Goal: Transaction & Acquisition: Purchase product/service

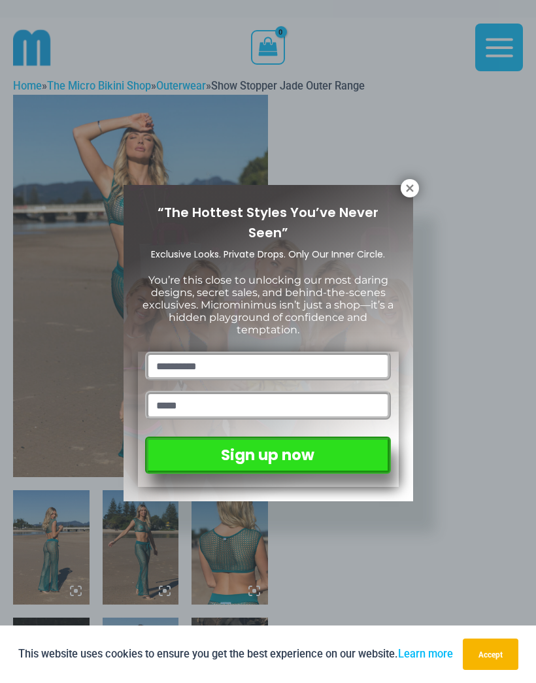
click at [407, 186] on icon at bounding box center [409, 187] width 7 height 7
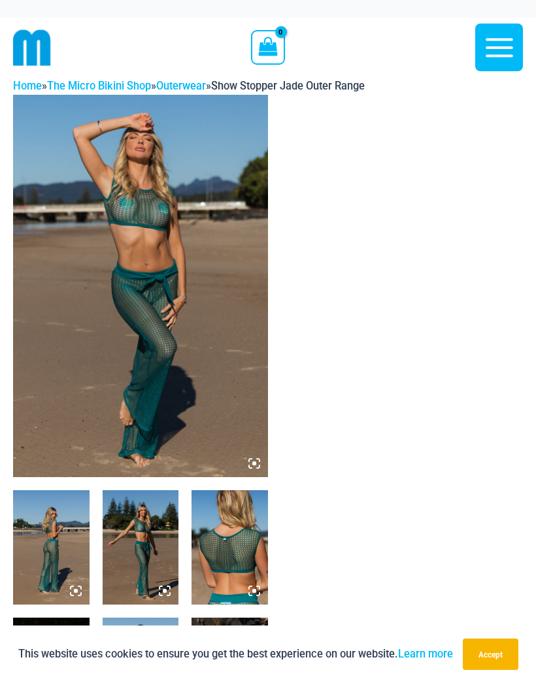
click at [488, 654] on button "Accept" at bounding box center [491, 653] width 56 height 31
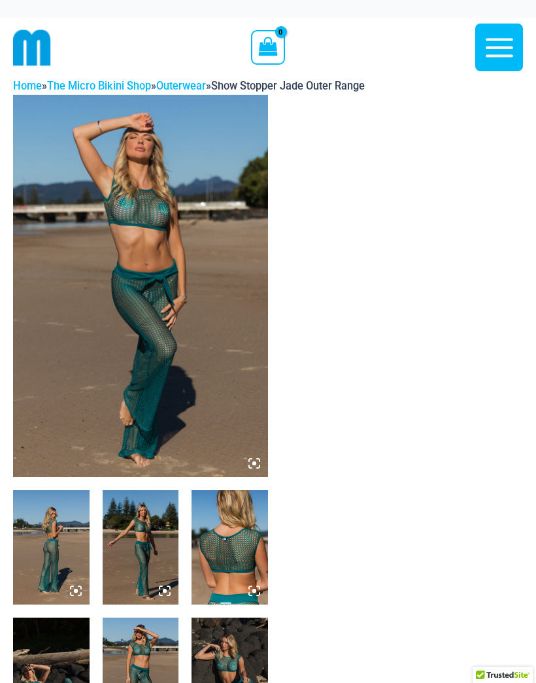
click at [117, 86] on link "The Micro Bikini Shop" at bounding box center [99, 86] width 104 height 12
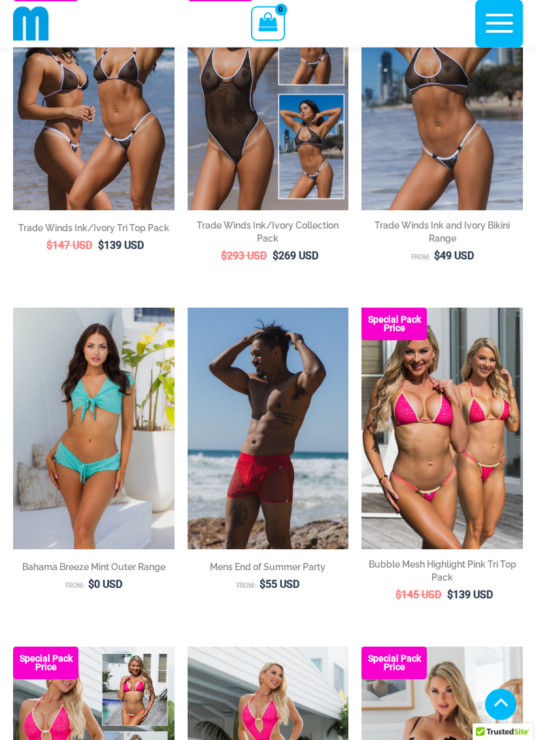
scroll to position [210, 0]
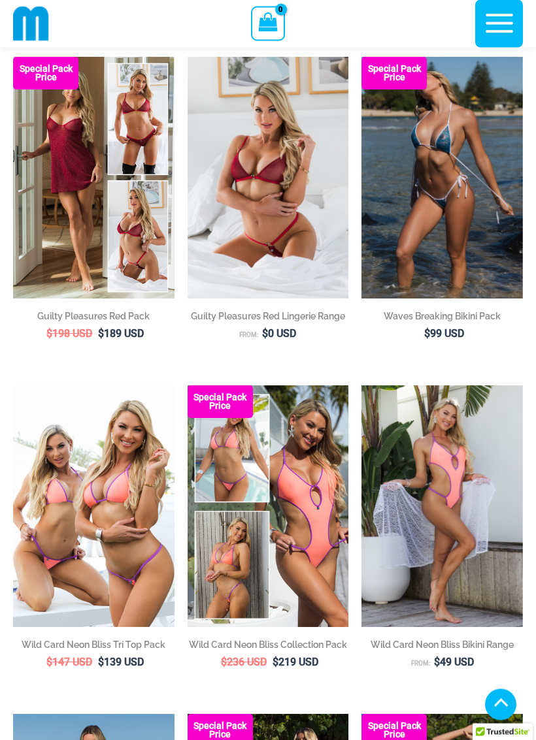
scroll to position [1140, 0]
click at [188, 57] on img at bounding box center [188, 57] width 0 height 0
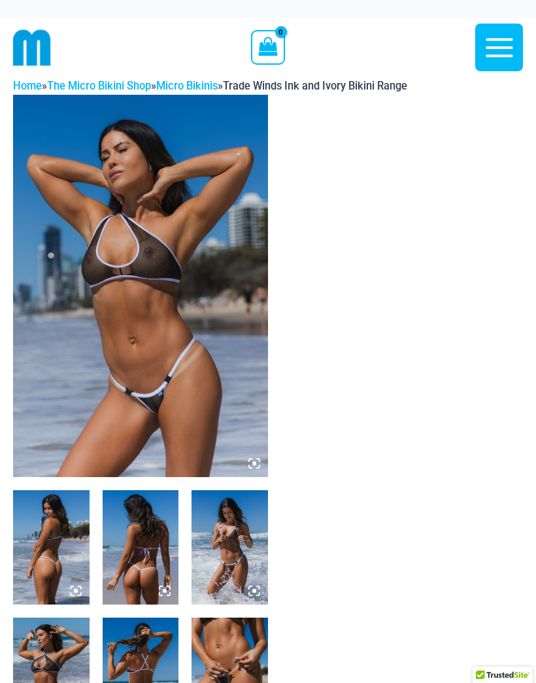
click at [38, 566] on img at bounding box center [51, 547] width 76 height 114
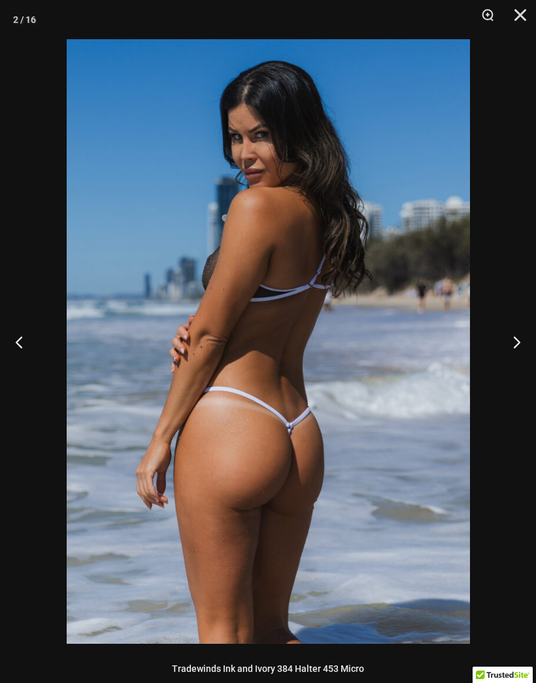
click at [512, 343] on button "Next" at bounding box center [511, 341] width 49 height 65
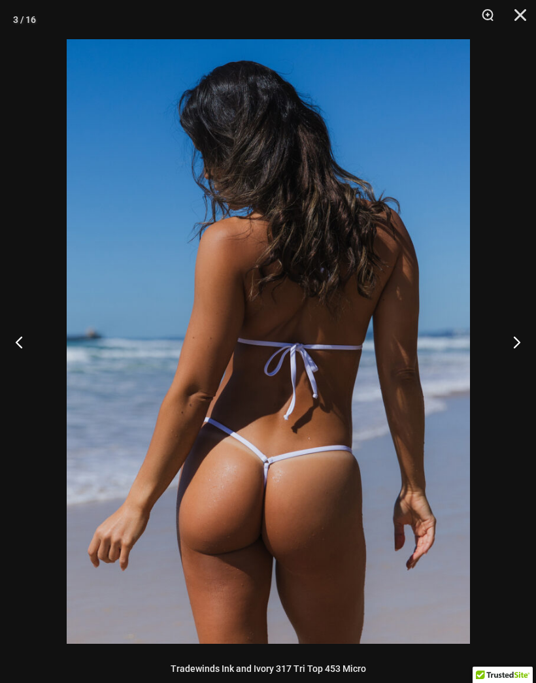
click at [510, 344] on button "Next" at bounding box center [511, 341] width 49 height 65
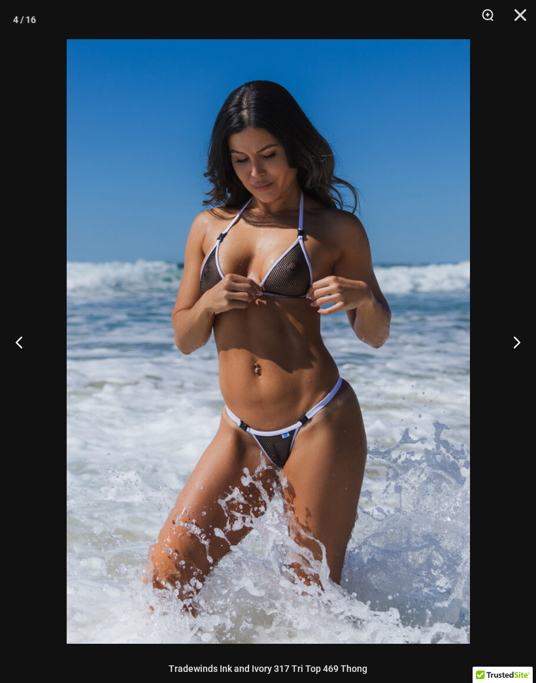
click at [511, 343] on button "Next" at bounding box center [511, 341] width 49 height 65
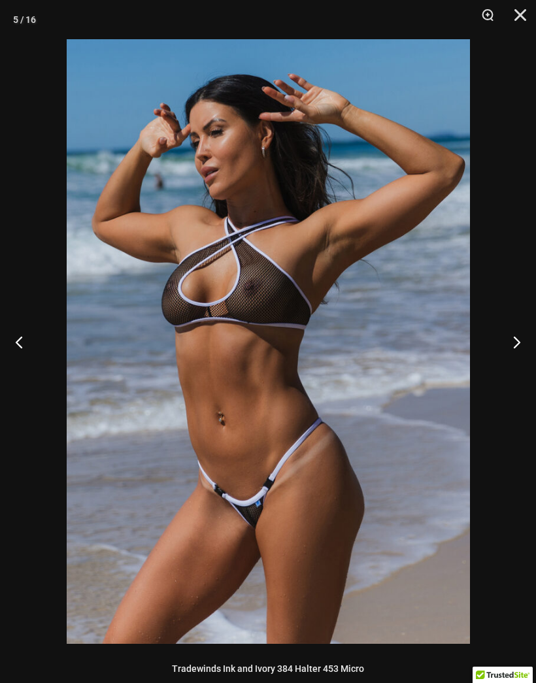
click at [511, 343] on button "Next" at bounding box center [511, 341] width 49 height 65
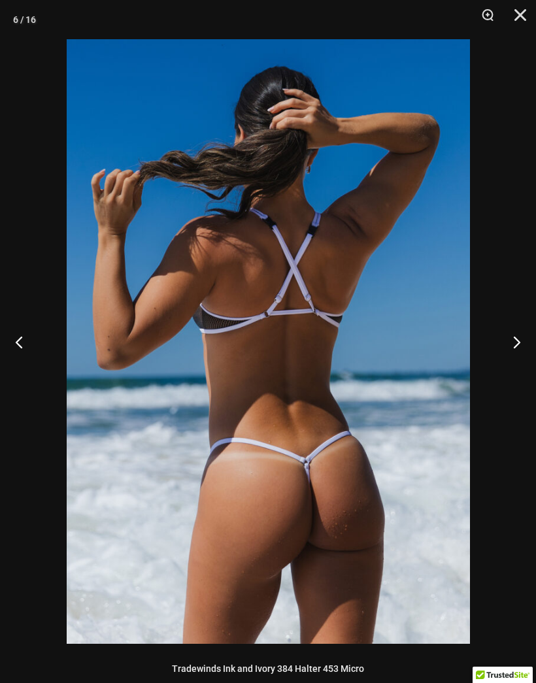
click at [511, 342] on button "Next" at bounding box center [511, 341] width 49 height 65
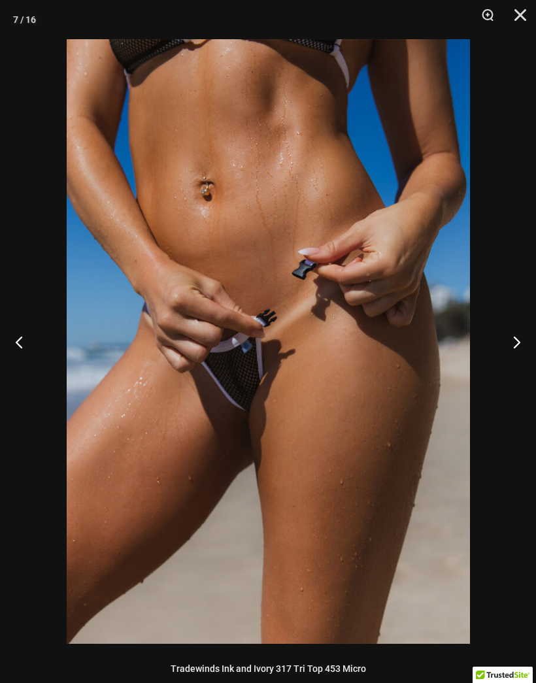
click at [514, 352] on button "Next" at bounding box center [511, 341] width 49 height 65
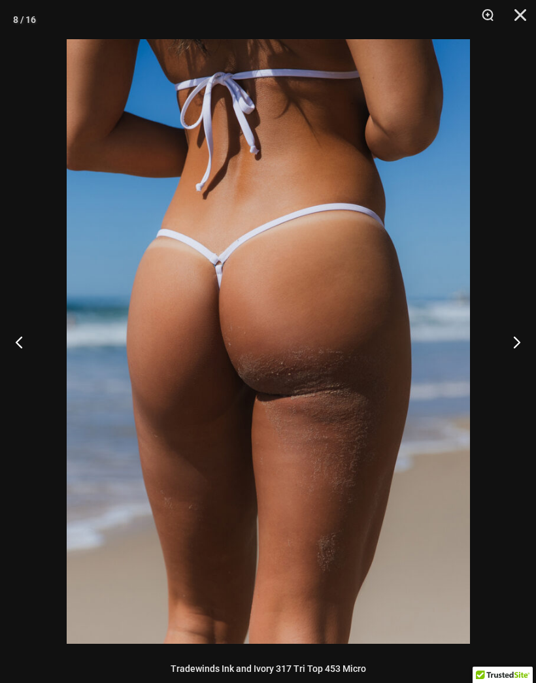
click at [514, 344] on button "Next" at bounding box center [511, 341] width 49 height 65
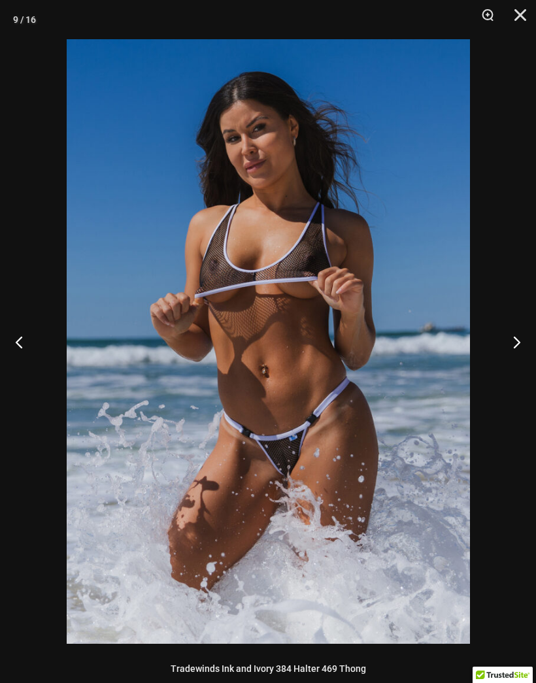
click at [516, 342] on button "Next" at bounding box center [511, 341] width 49 height 65
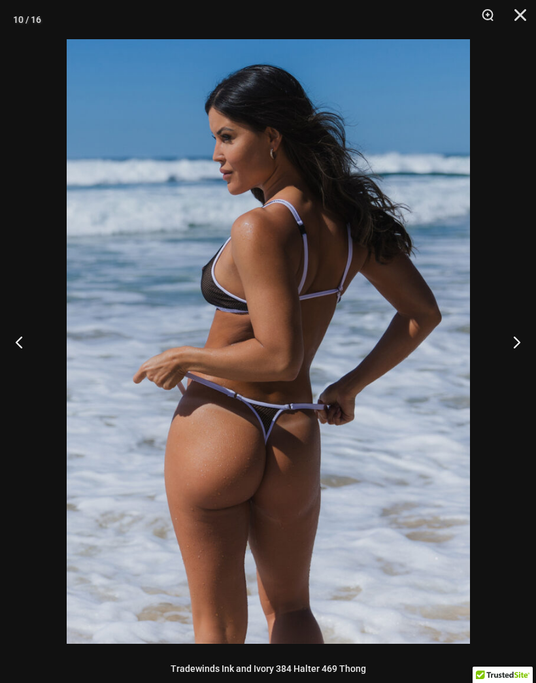
click at [514, 344] on button "Next" at bounding box center [511, 341] width 49 height 65
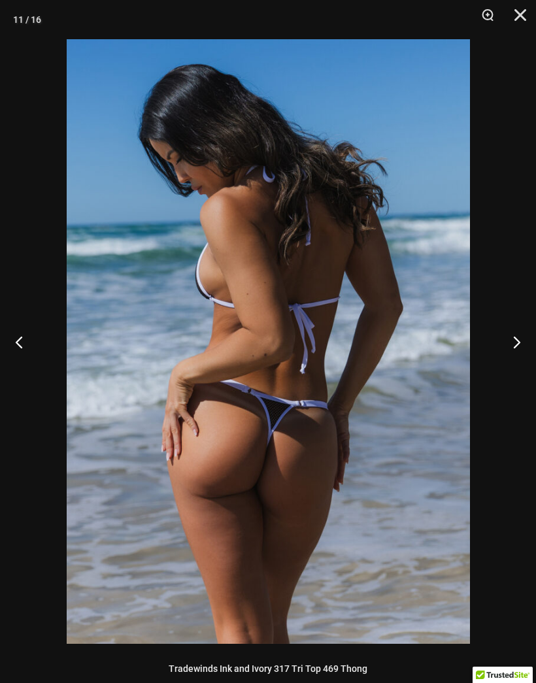
click at [514, 344] on button "Next" at bounding box center [511, 341] width 49 height 65
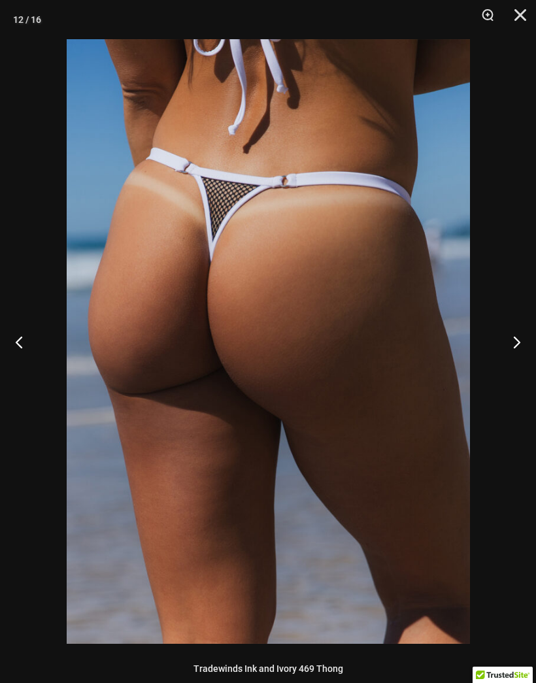
click at [514, 344] on button "Next" at bounding box center [511, 341] width 49 height 65
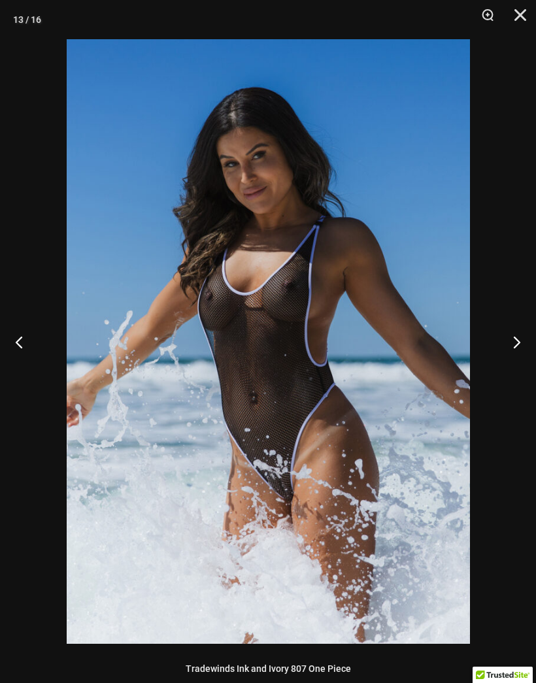
click at [513, 346] on button "Next" at bounding box center [511, 341] width 49 height 65
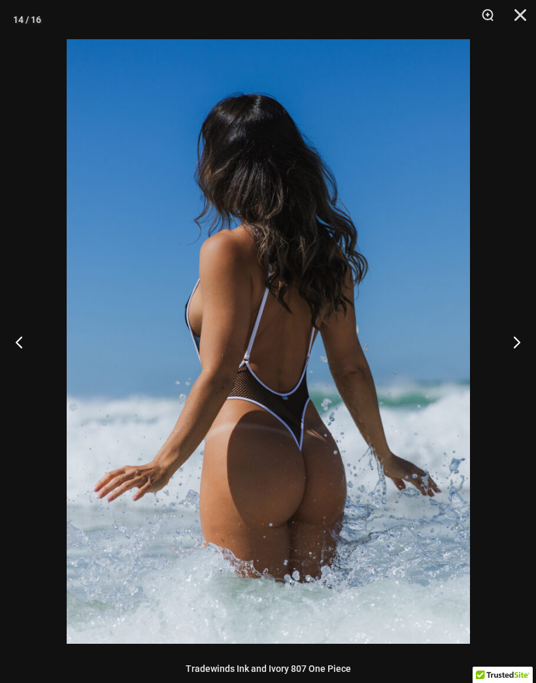
click at [512, 346] on button "Next" at bounding box center [511, 341] width 49 height 65
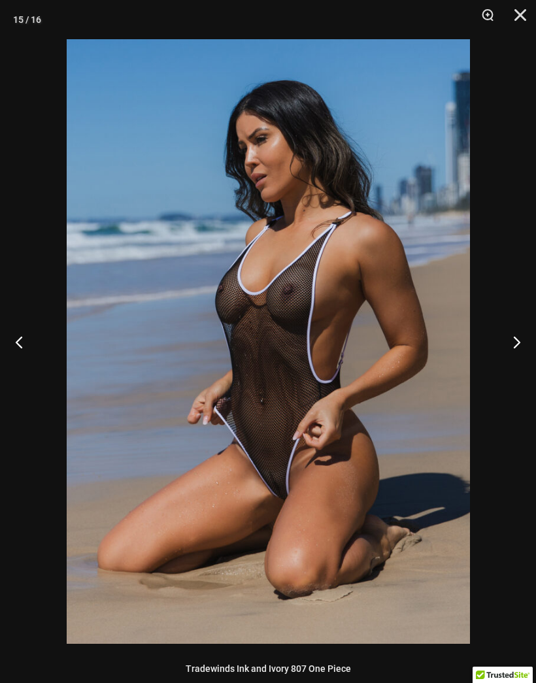
click at [515, 347] on button "Next" at bounding box center [511, 341] width 49 height 65
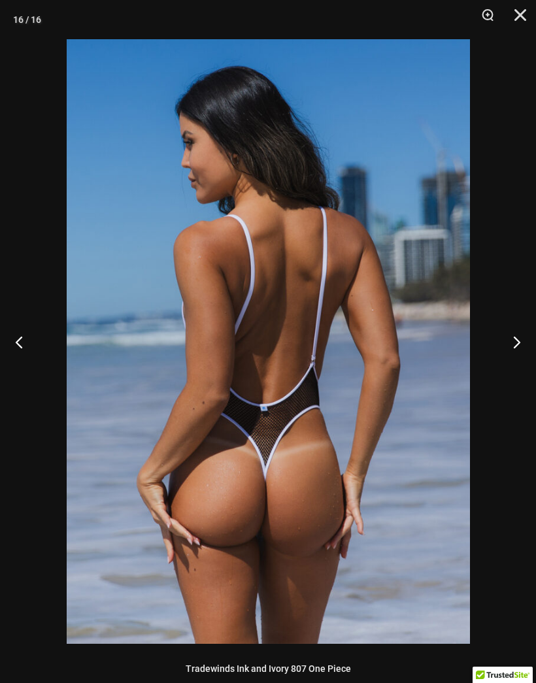
click at [512, 349] on button "Next" at bounding box center [511, 341] width 49 height 65
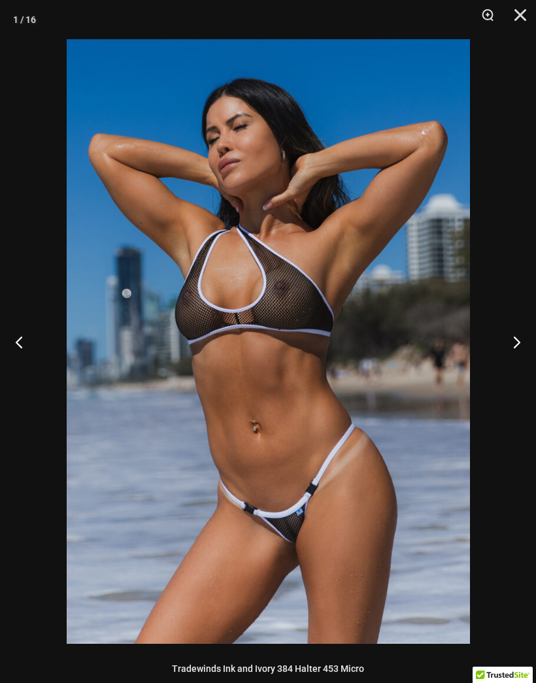
click at [515, 348] on button "Next" at bounding box center [511, 341] width 49 height 65
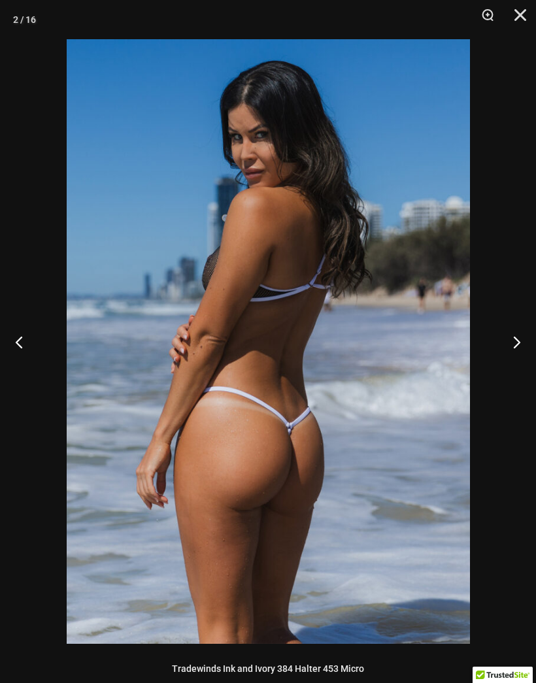
click at [15, 342] on button "Previous" at bounding box center [24, 341] width 49 height 65
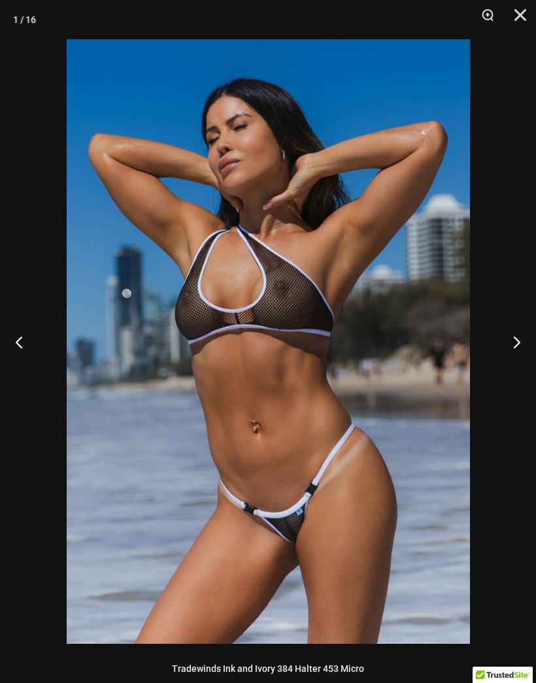
click at [515, 340] on button "Next" at bounding box center [511, 341] width 49 height 65
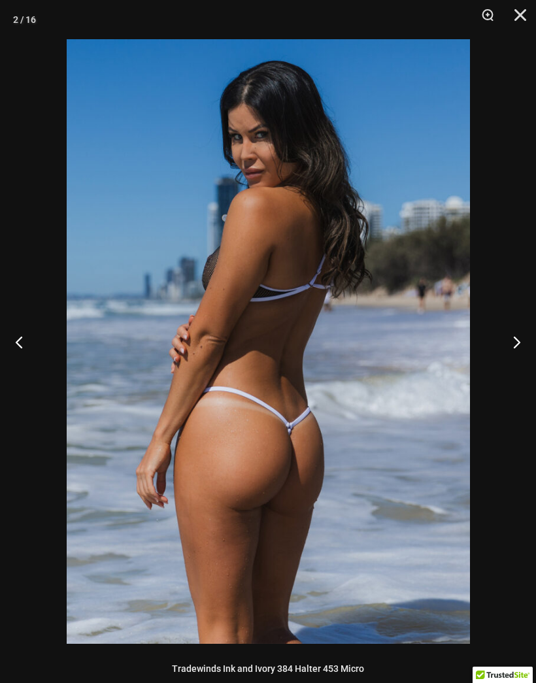
click at [512, 348] on button "Next" at bounding box center [511, 341] width 49 height 65
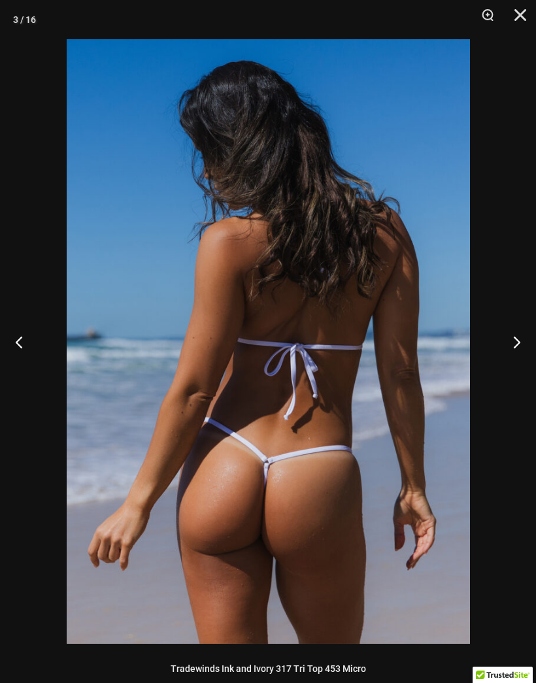
click at [509, 346] on button "Next" at bounding box center [511, 341] width 49 height 65
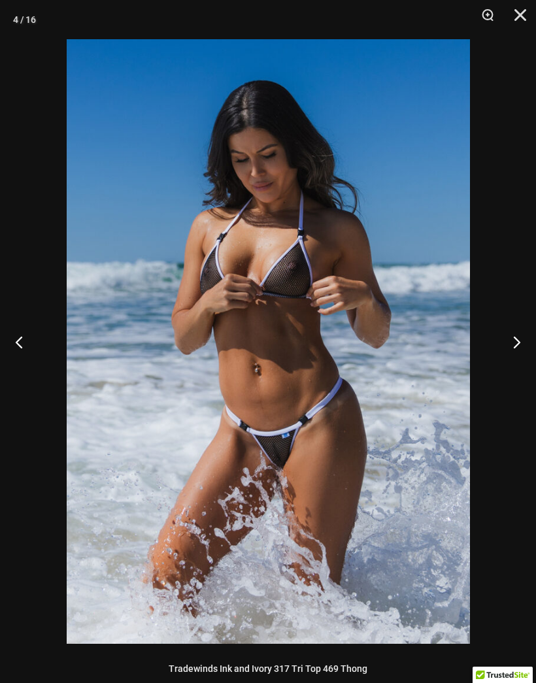
click at [509, 350] on button "Next" at bounding box center [511, 341] width 49 height 65
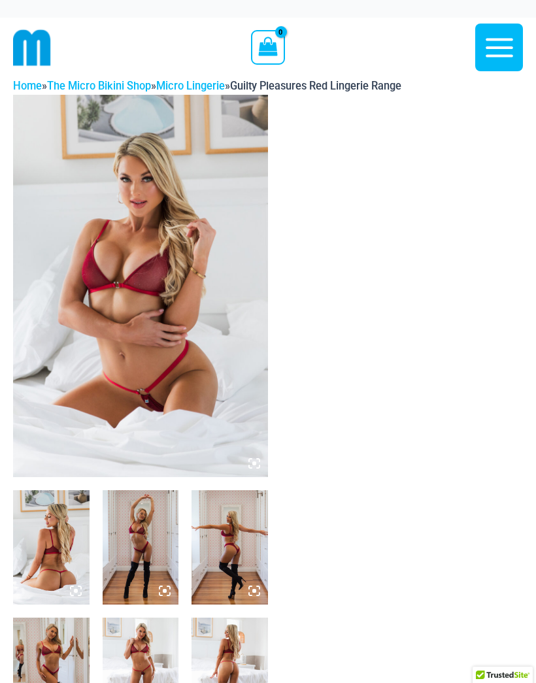
click at [48, 557] on img at bounding box center [51, 547] width 76 height 114
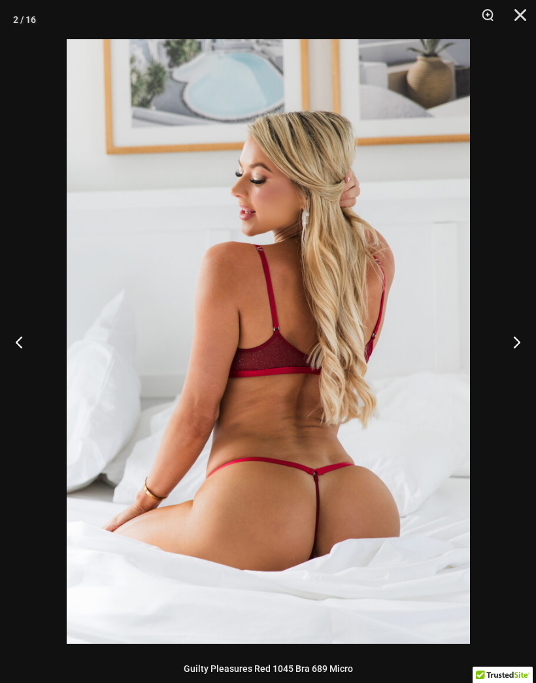
click at [512, 346] on button "Next" at bounding box center [511, 341] width 49 height 65
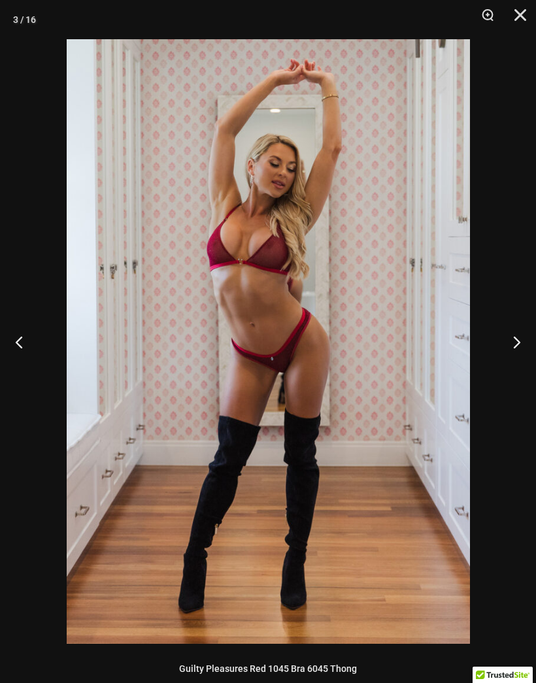
click at [513, 339] on button "Next" at bounding box center [511, 341] width 49 height 65
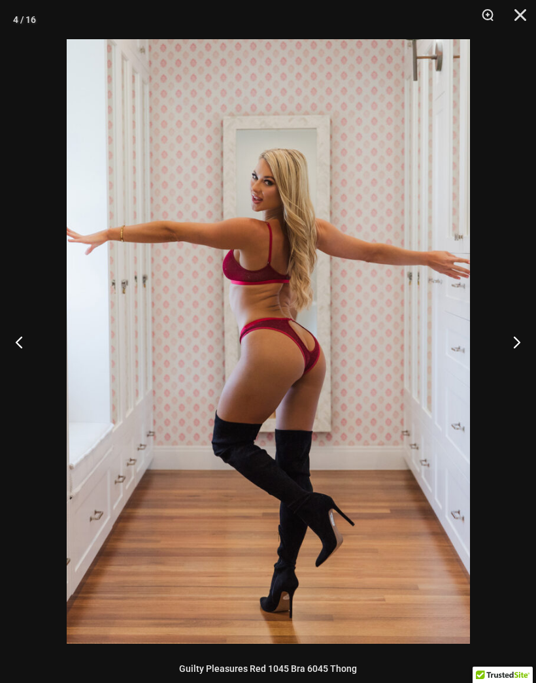
click at [514, 342] on button "Next" at bounding box center [511, 341] width 49 height 65
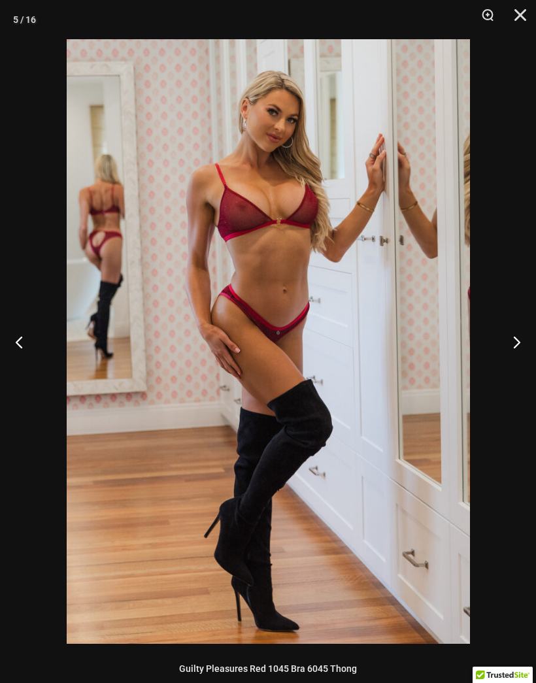
click at [513, 345] on button "Next" at bounding box center [511, 341] width 49 height 65
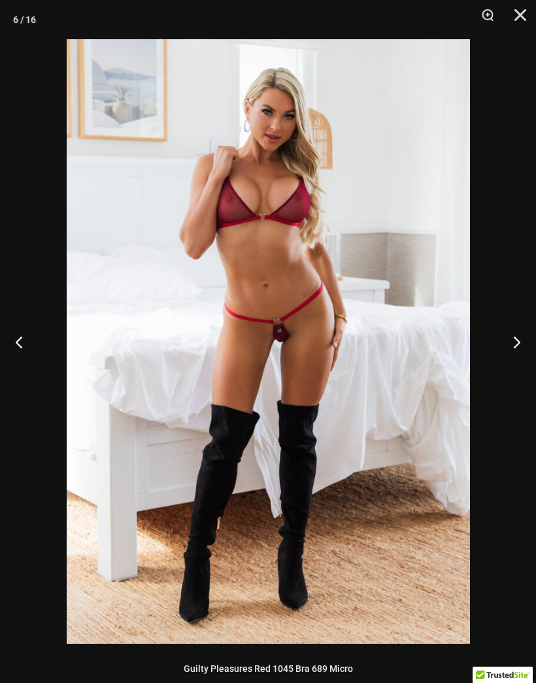
click at [512, 347] on button "Next" at bounding box center [511, 341] width 49 height 65
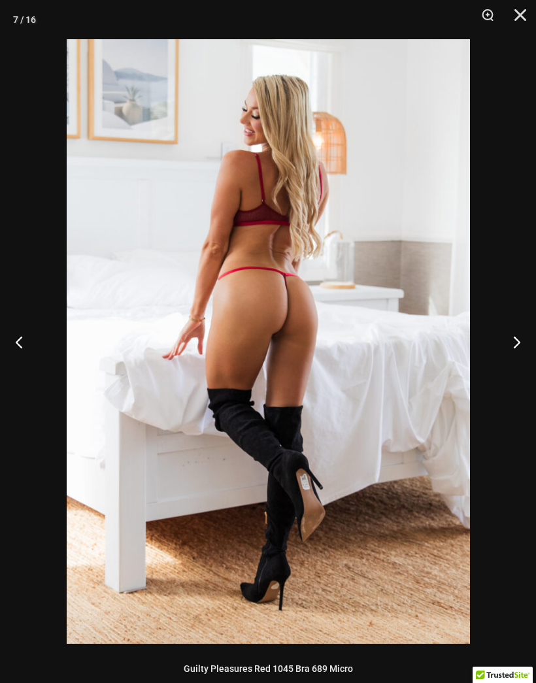
click at [17, 338] on button "Previous" at bounding box center [24, 341] width 49 height 65
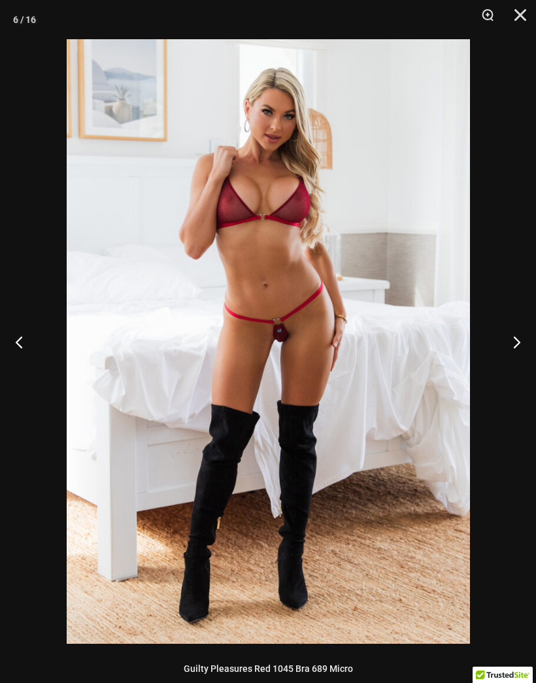
click at [512, 345] on button "Next" at bounding box center [511, 341] width 49 height 65
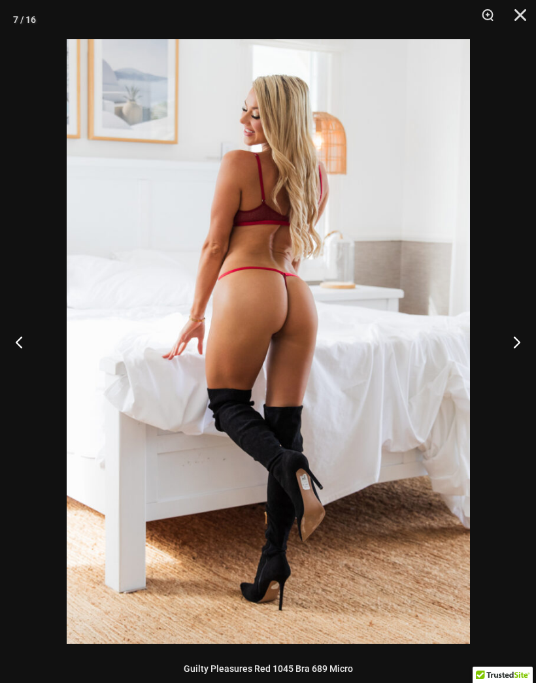
click at [512, 346] on button "Next" at bounding box center [511, 341] width 49 height 65
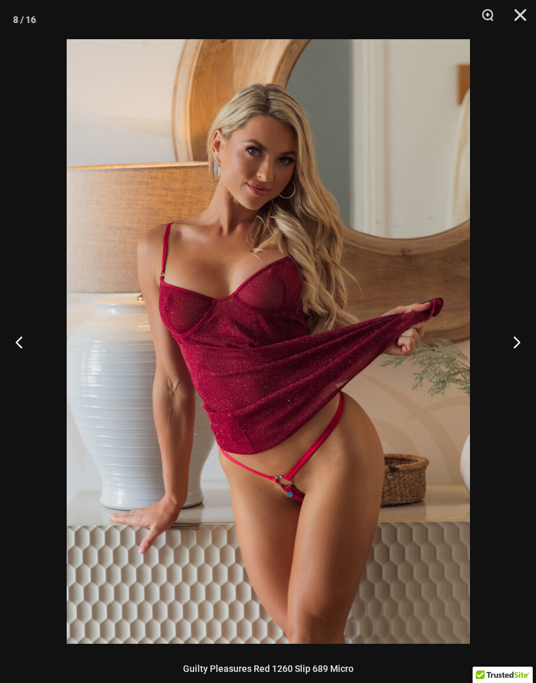
click at [510, 345] on button "Next" at bounding box center [511, 341] width 49 height 65
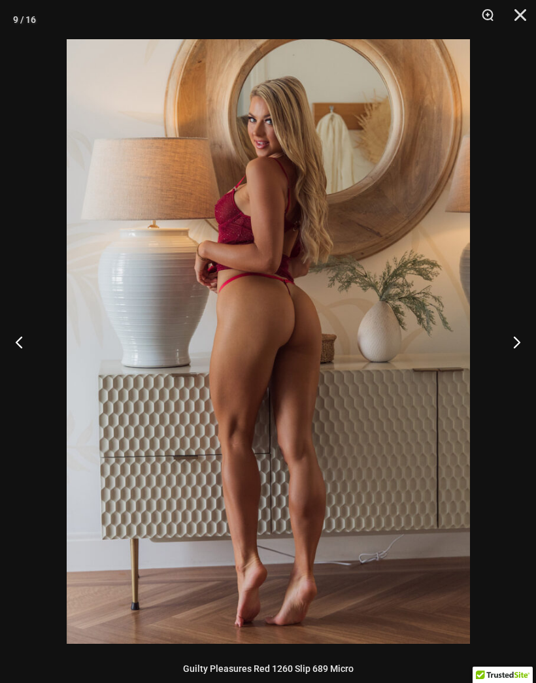
click at [512, 348] on button "Next" at bounding box center [511, 341] width 49 height 65
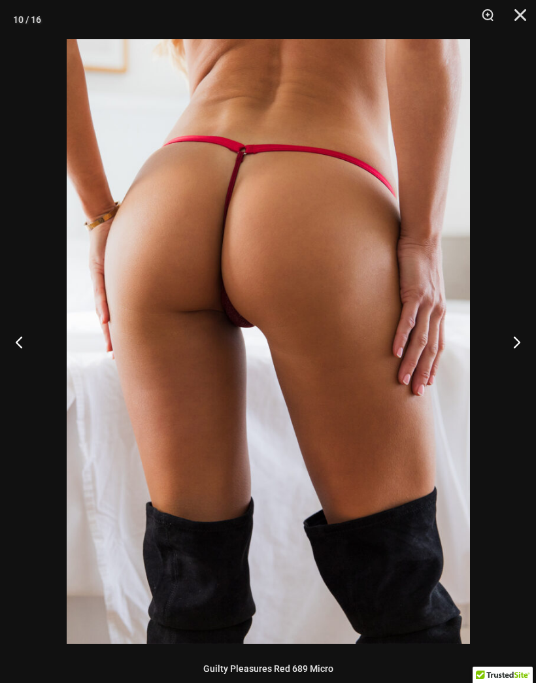
click at [512, 347] on button "Next" at bounding box center [511, 341] width 49 height 65
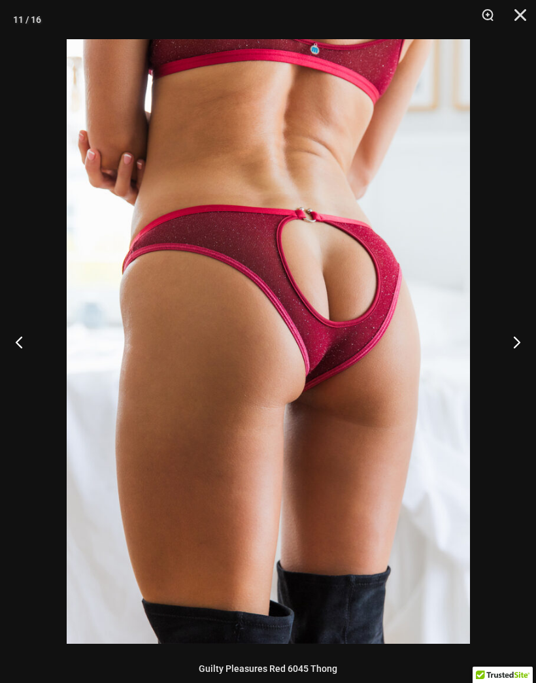
click at [512, 346] on button "Next" at bounding box center [511, 341] width 49 height 65
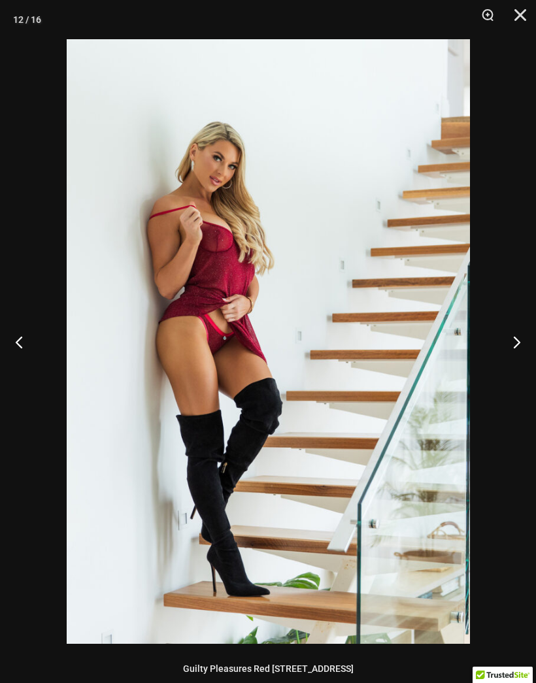
click at [512, 349] on button "Next" at bounding box center [511, 341] width 49 height 65
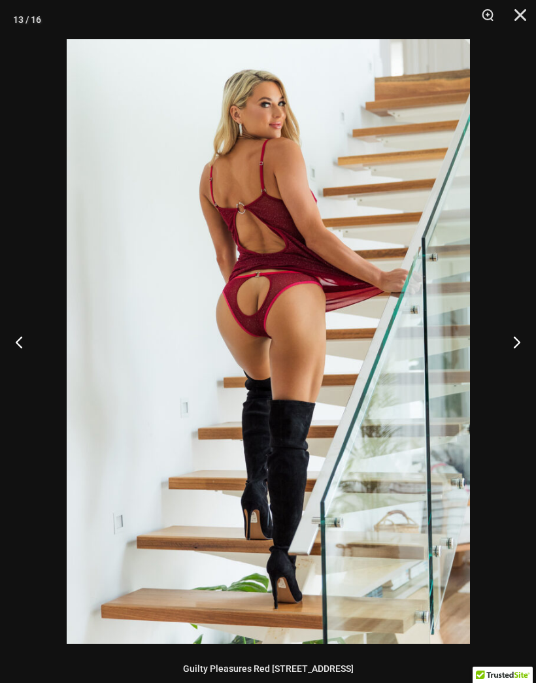
click at [514, 346] on button "Next" at bounding box center [511, 341] width 49 height 65
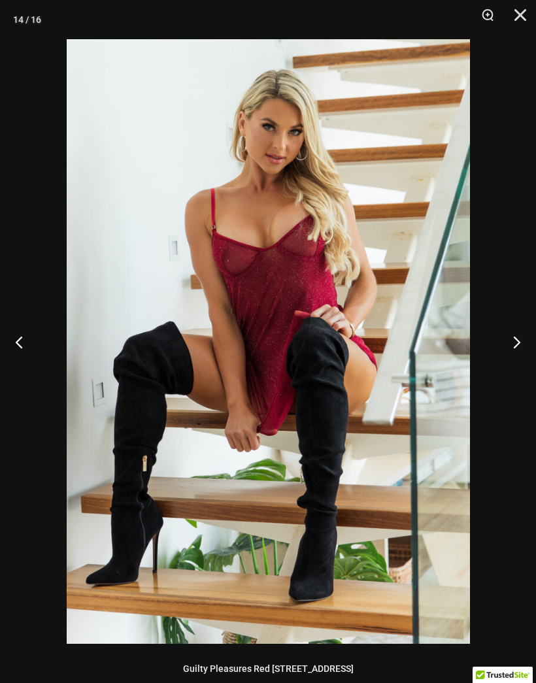
click at [510, 344] on button "Next" at bounding box center [511, 341] width 49 height 65
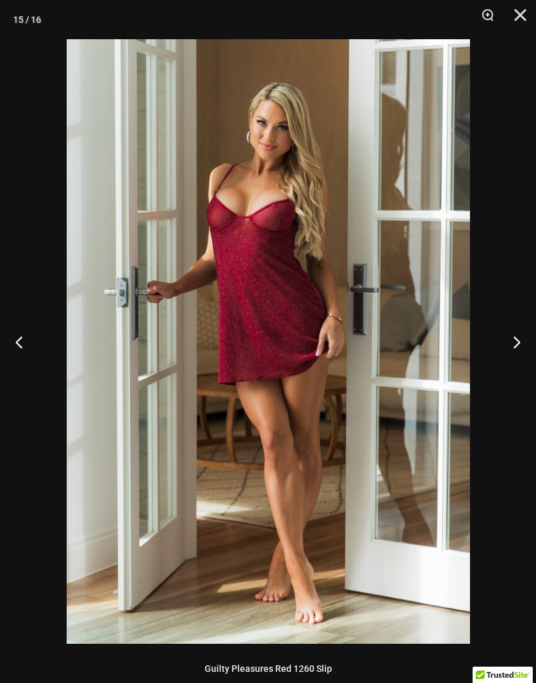
click at [508, 351] on button "Next" at bounding box center [511, 341] width 49 height 65
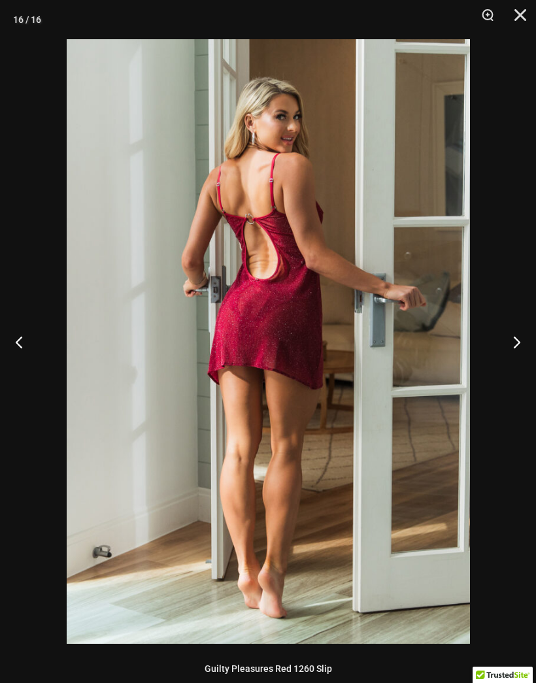
click at [507, 349] on button "Next" at bounding box center [511, 341] width 49 height 65
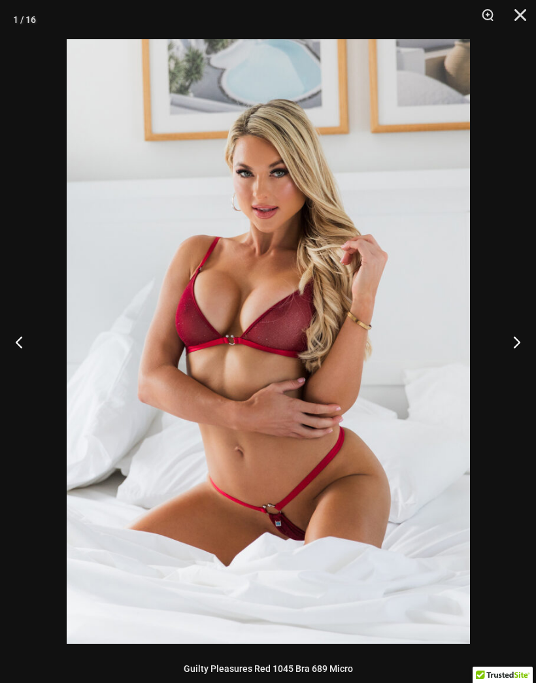
click at [506, 354] on button "Next" at bounding box center [511, 341] width 49 height 65
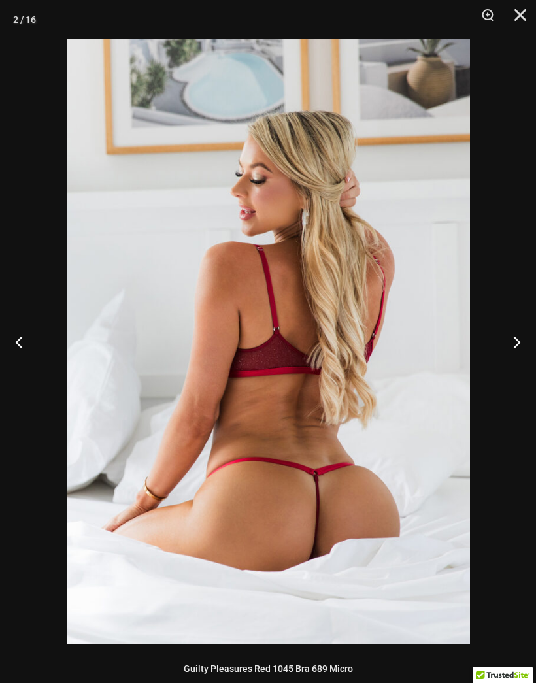
click at [506, 354] on button "Next" at bounding box center [511, 341] width 49 height 65
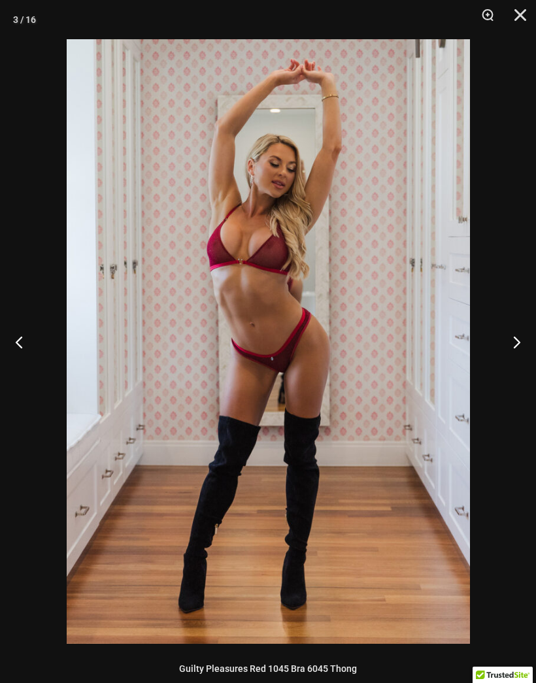
click at [510, 356] on button "Next" at bounding box center [511, 341] width 49 height 65
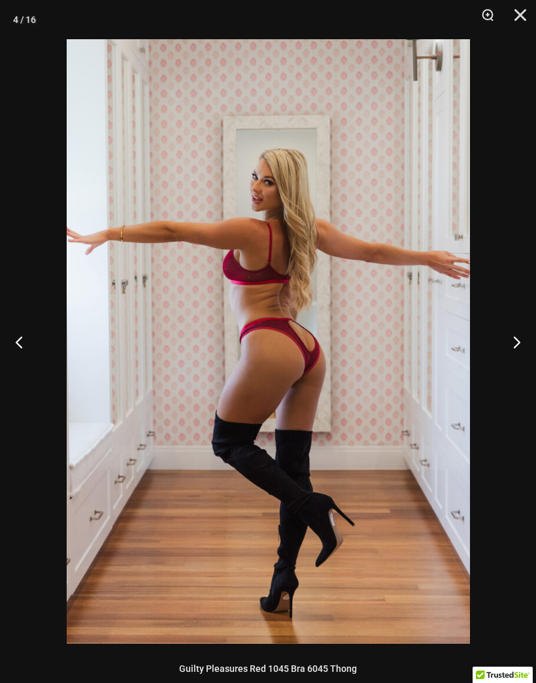
click at [516, 21] on button "Close" at bounding box center [515, 19] width 33 height 39
